Goal: Task Accomplishment & Management: Manage account settings

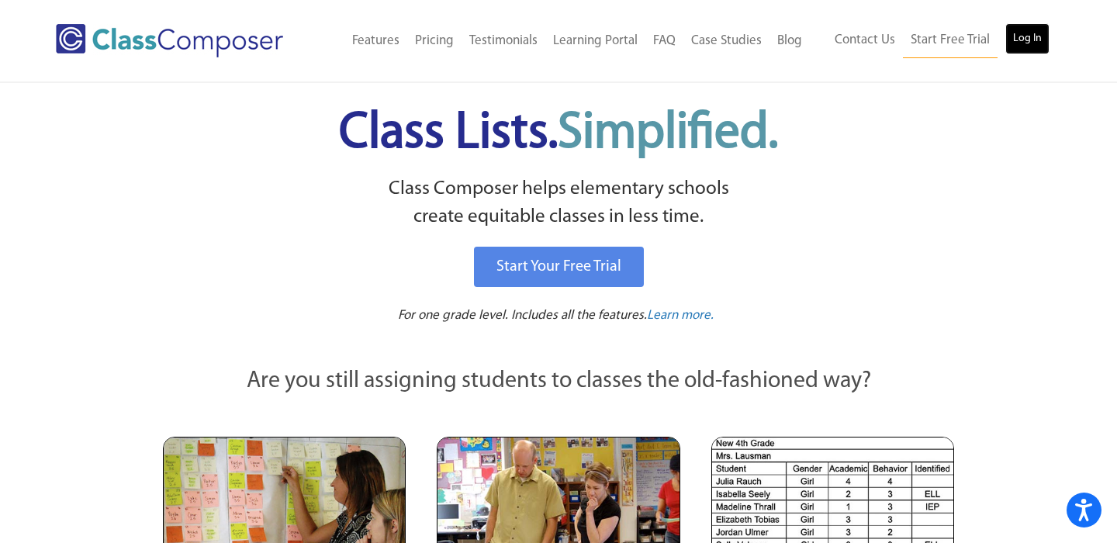
click at [1019, 42] on link "Log In" at bounding box center [1027, 38] width 44 height 31
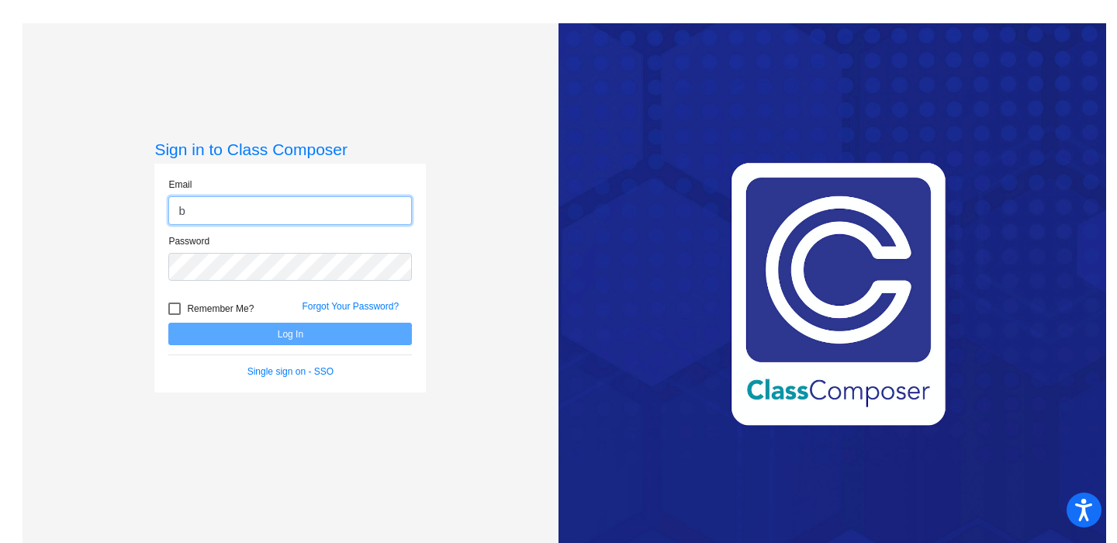
type input "[EMAIL_ADDRESS][DOMAIN_NAME]"
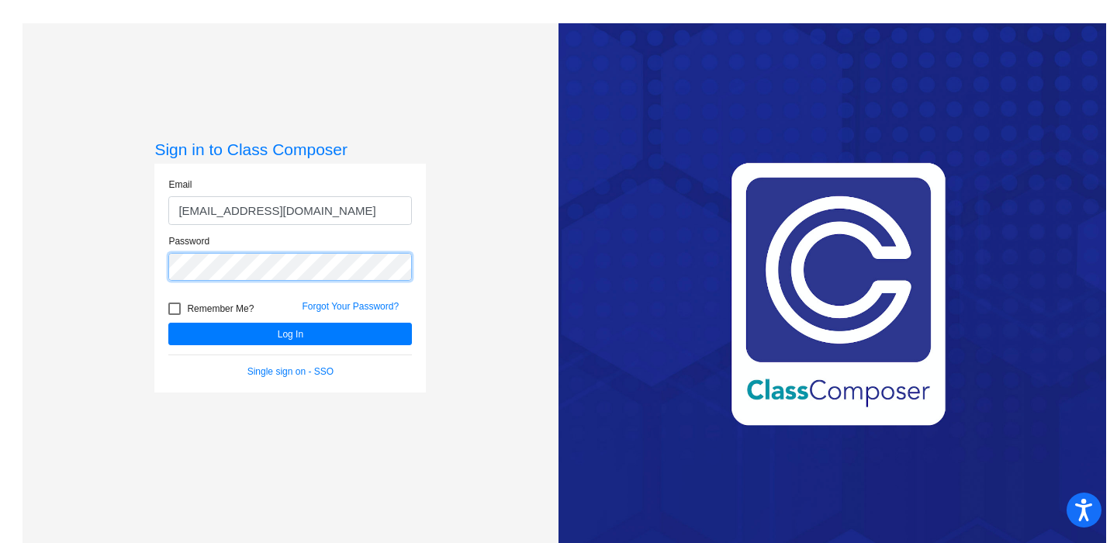
click at [168, 323] on button "Log In" at bounding box center [290, 334] width 244 height 22
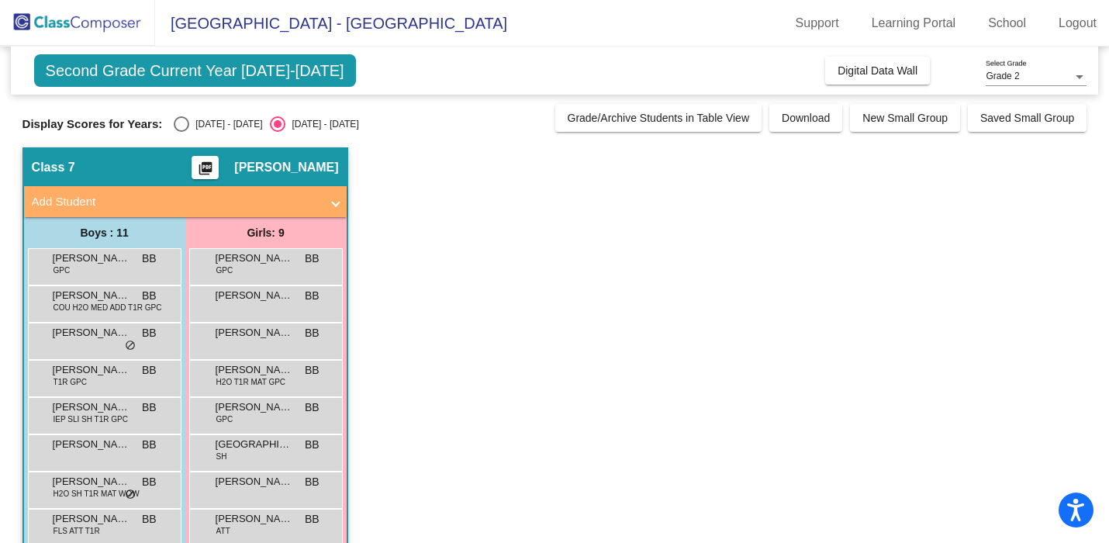
click at [182, 124] on div "Select an option" at bounding box center [182, 124] width 16 height 16
click at [182, 132] on input "2024 - 2025" at bounding box center [181, 132] width 1 height 1
radio input "true"
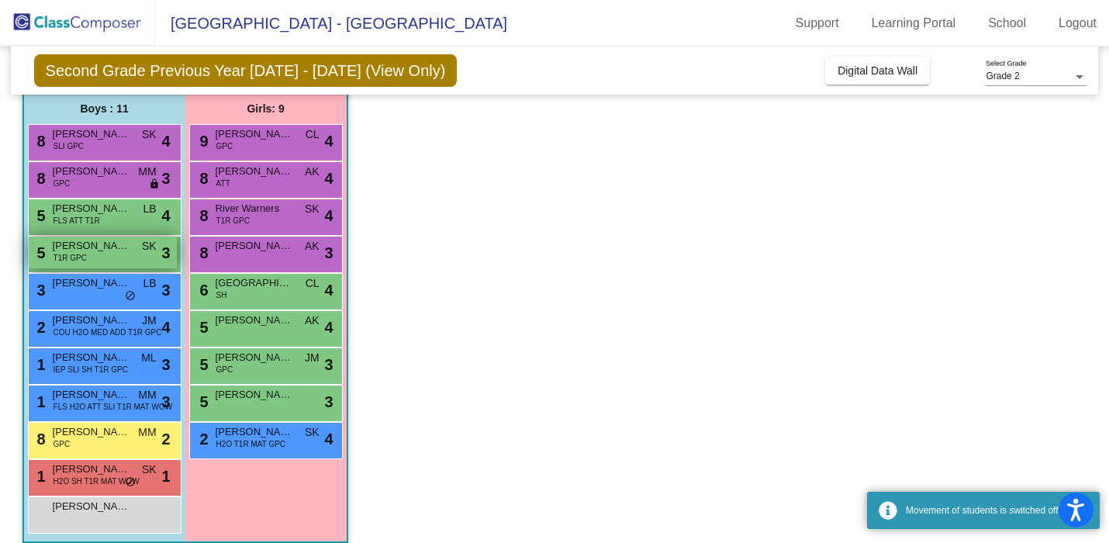
scroll to position [140, 0]
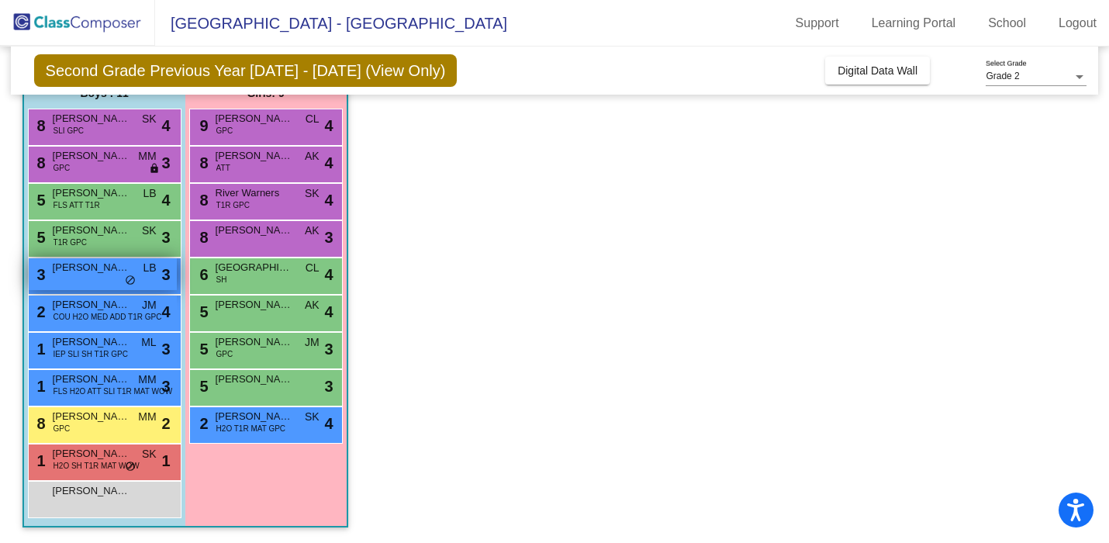
click at [124, 271] on span "Bheret Steiger" at bounding box center [92, 268] width 78 height 16
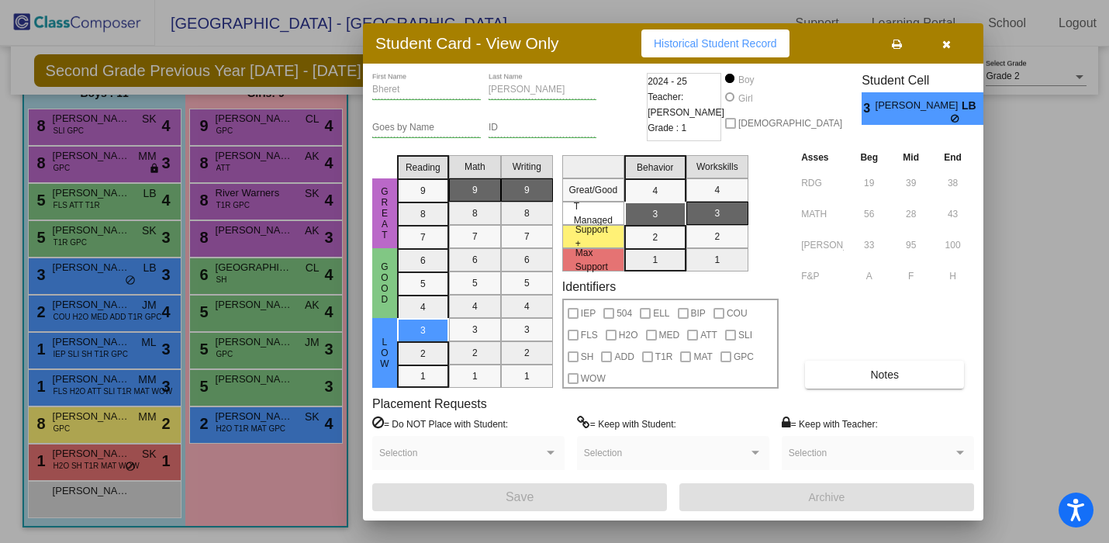
click at [952, 47] on button "button" at bounding box center [947, 43] width 50 height 28
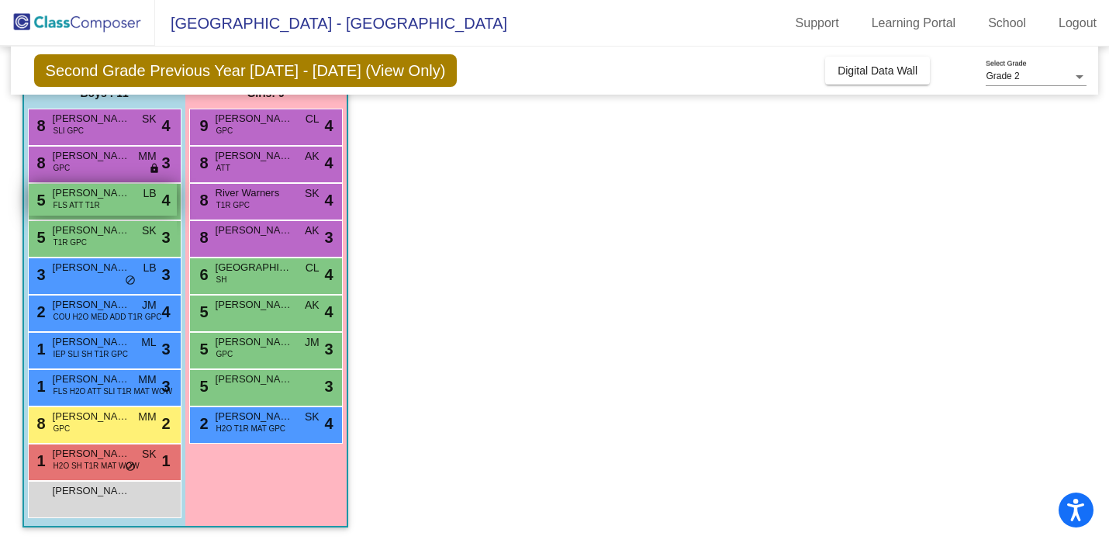
click at [129, 190] on span "Jude Houk" at bounding box center [92, 193] width 78 height 16
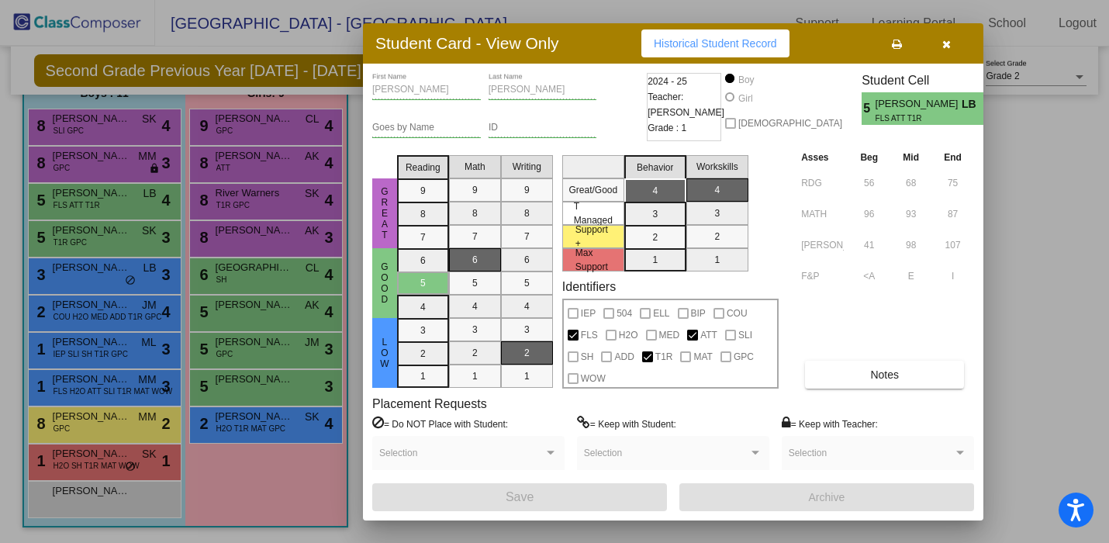
click at [943, 44] on icon "button" at bounding box center [947, 44] width 9 height 11
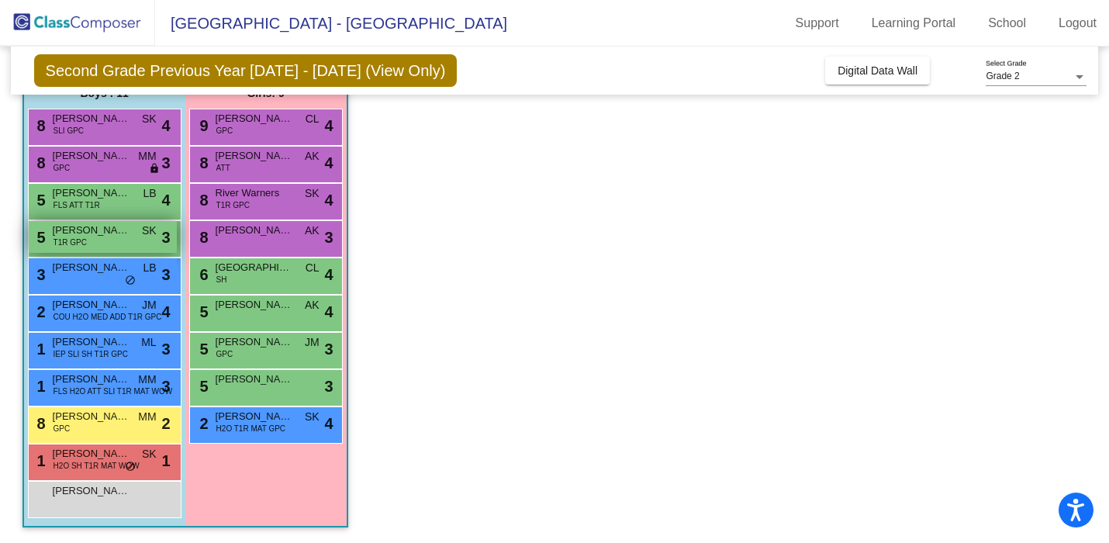
click at [126, 232] on span "Brison Smalley" at bounding box center [92, 231] width 78 height 16
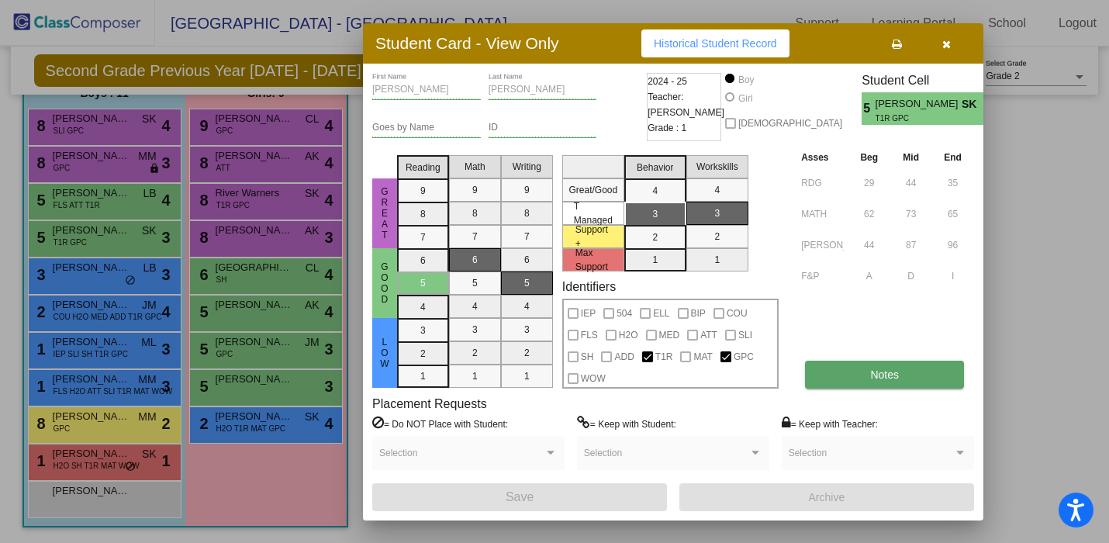
click at [831, 361] on button "Notes" at bounding box center [884, 375] width 159 height 28
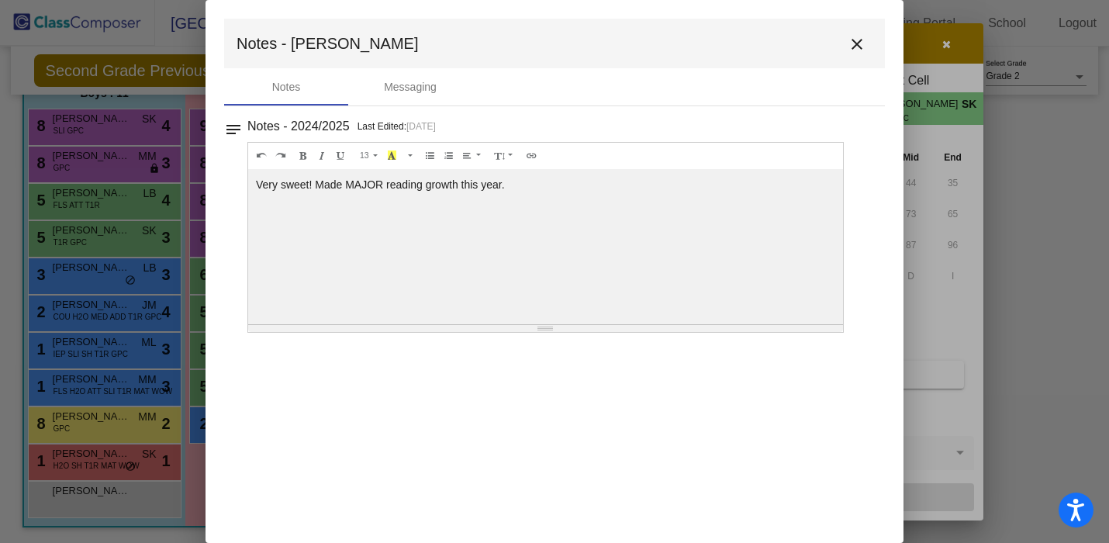
click at [845, 45] on button "close" at bounding box center [857, 43] width 31 height 31
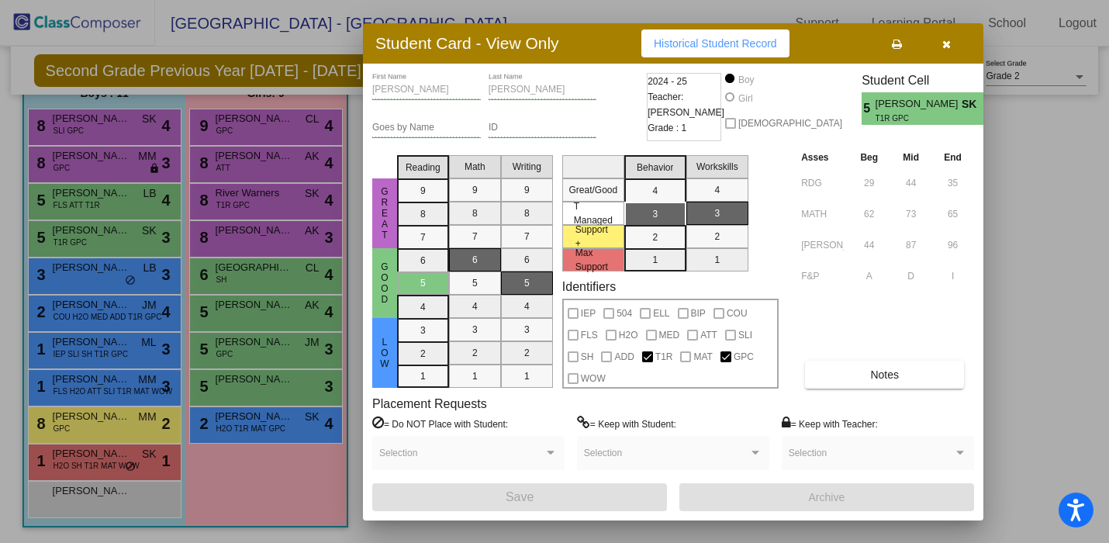
click at [960, 49] on button "button" at bounding box center [947, 43] width 50 height 28
